Goal: Task Accomplishment & Management: Complete application form

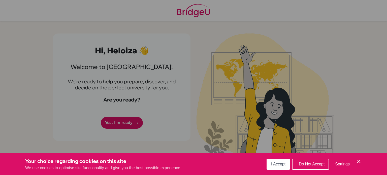
click at [284, 165] on span "I Accept" at bounding box center [278, 164] width 14 height 4
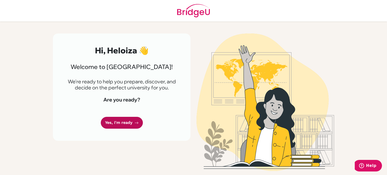
click at [136, 125] on link "Yes, I'm ready" at bounding box center [122, 123] width 42 height 12
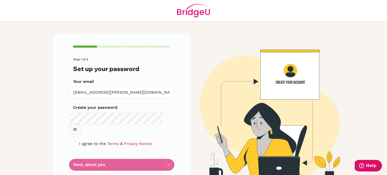
scroll to position [1, 0]
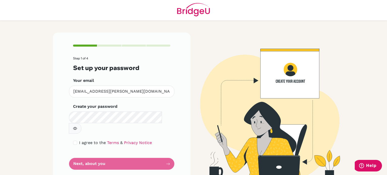
click at [129, 154] on form "Step 1 of 4 Set up your password Your email [PERSON_NAME][EMAIL_ADDRESS][DOMAIN…" at bounding box center [121, 113] width 97 height 113
click at [166, 151] on form "Step 1 of 4 Set up your password Your email [PERSON_NAME][EMAIL_ADDRESS][DOMAIN…" at bounding box center [121, 113] width 97 height 113
click at [75, 140] on div "I agree to the Terms & Privacy Notice" at bounding box center [121, 143] width 97 height 6
click at [73, 141] on input "checkbox" at bounding box center [75, 143] width 4 height 4
checkbox input "true"
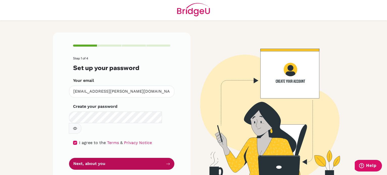
click at [102, 158] on button "Next, about you" at bounding box center [121, 164] width 105 height 12
